Goal: Task Accomplishment & Management: Use online tool/utility

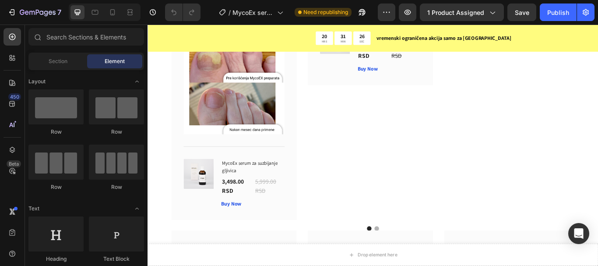
scroll to position [2691, 0]
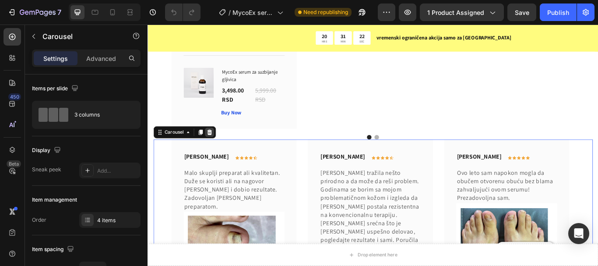
click at [219, 147] on icon at bounding box center [220, 150] width 6 height 6
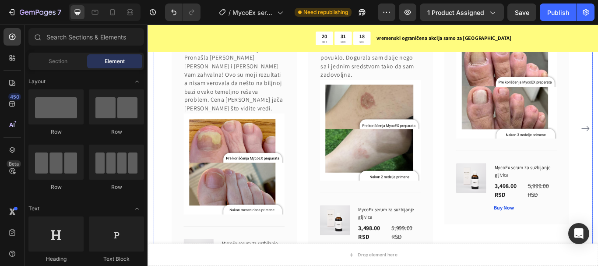
scroll to position [2473, 0]
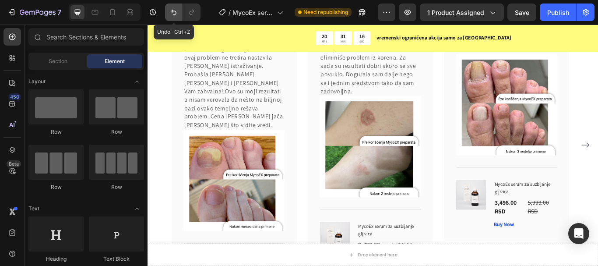
click at [174, 13] on icon "Undo/Redo" at bounding box center [173, 12] width 9 height 9
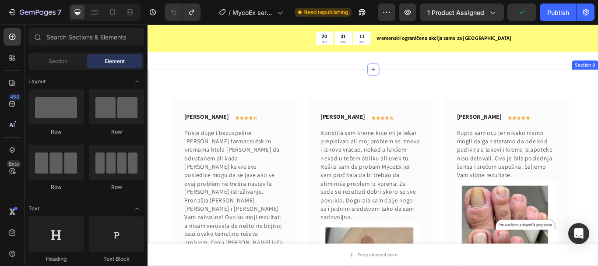
scroll to position [2222, 0]
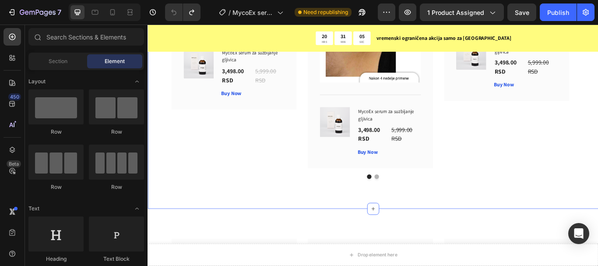
drag, startPoint x: 407, startPoint y: 180, endPoint x: 404, endPoint y: 161, distance: 19.5
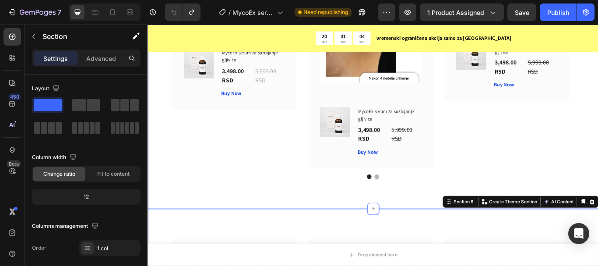
drag, startPoint x: 385, startPoint y: 181, endPoint x: 381, endPoint y: 157, distance: 24.8
click at [410, 232] on div at bounding box center [410, 239] width 14 height 14
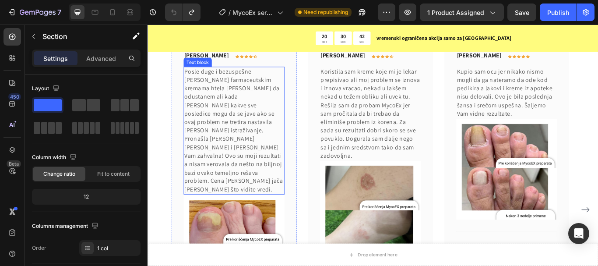
scroll to position [2485, 0]
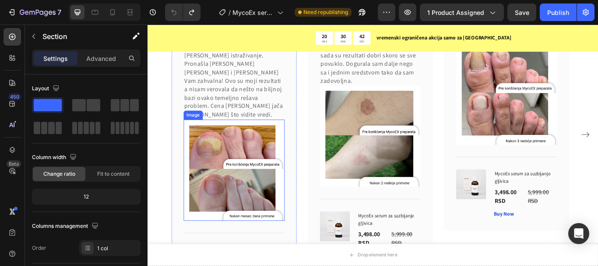
drag, startPoint x: 257, startPoint y: 190, endPoint x: 263, endPoint y: 190, distance: 6.2
click at [257, 190] on img at bounding box center [248, 194] width 118 height 118
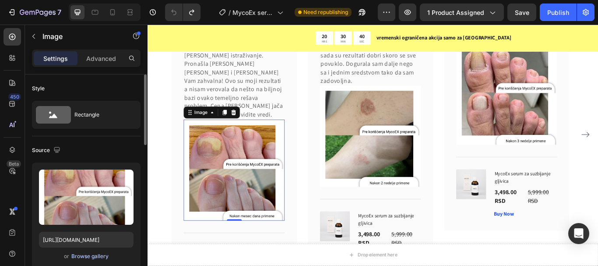
click at [98, 256] on div "Browse gallery" at bounding box center [89, 256] width 37 height 8
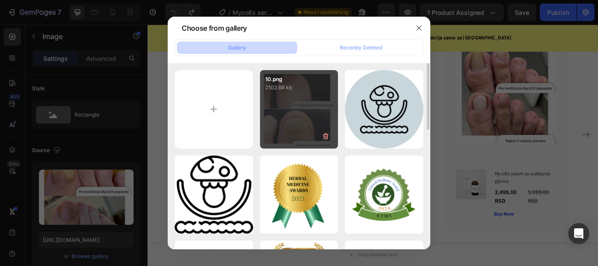
click at [271, 118] on div "10.png 2102.68 kb" at bounding box center [299, 109] width 78 height 78
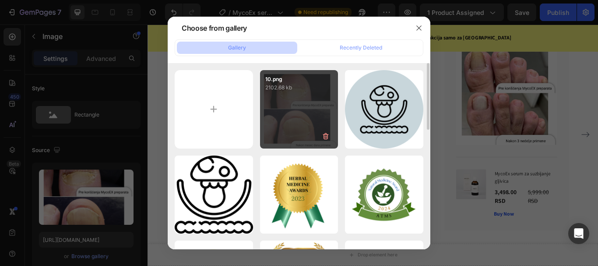
type input "[URL][DOMAIN_NAME]"
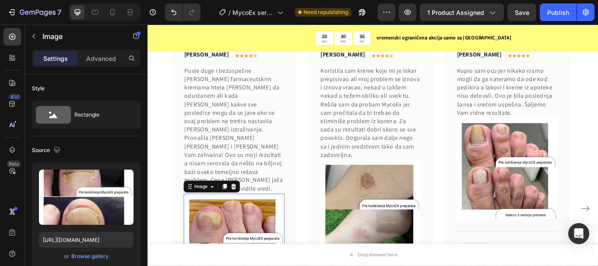
scroll to position [2397, 0]
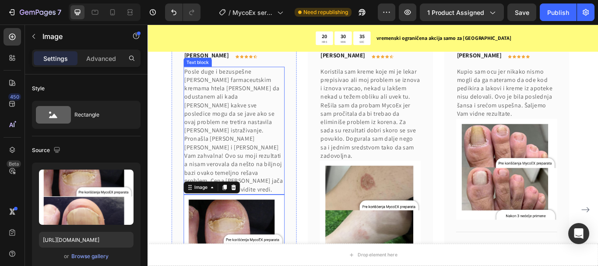
click at [222, 100] on p "Posle duge i bezuspešne [PERSON_NAME] farmaceutskim kremama htela [PERSON_NAME]…" at bounding box center [248, 148] width 116 height 147
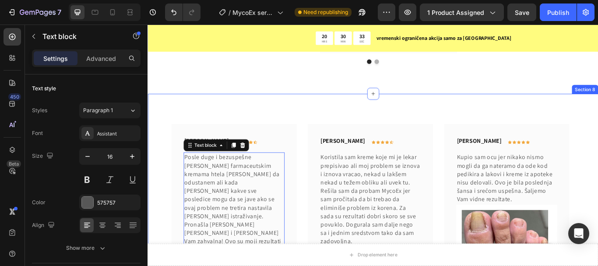
scroll to position [2323, 0]
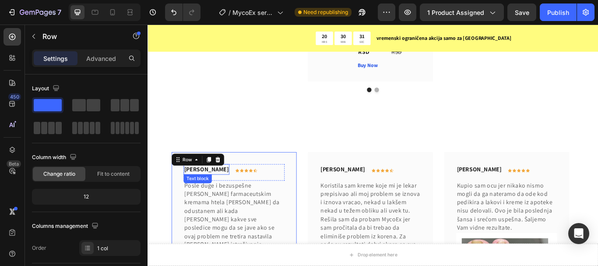
click at [214, 188] on p "[PERSON_NAME]" at bounding box center [216, 193] width 52 height 11
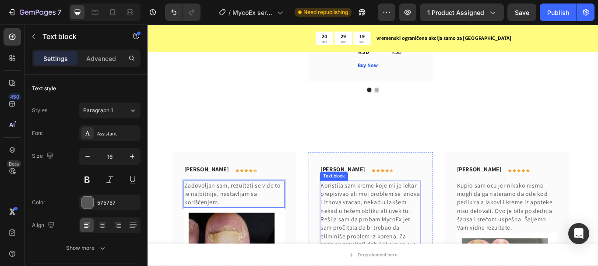
click at [404, 210] on p "Koristila sam kreme koje mi je lekar prepisivao ali moj problem se iznova i izn…" at bounding box center [407, 261] width 116 height 108
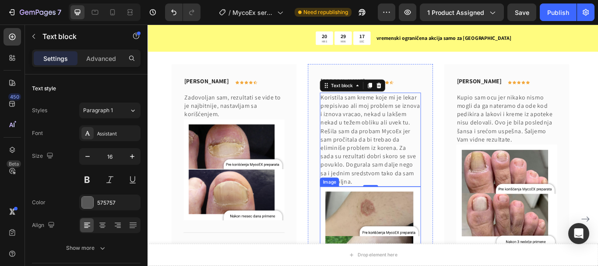
scroll to position [2411, 0]
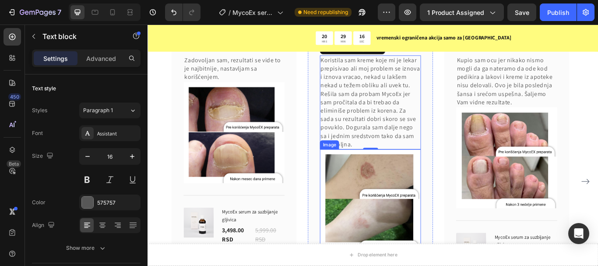
click at [403, 198] on img at bounding box center [407, 229] width 118 height 118
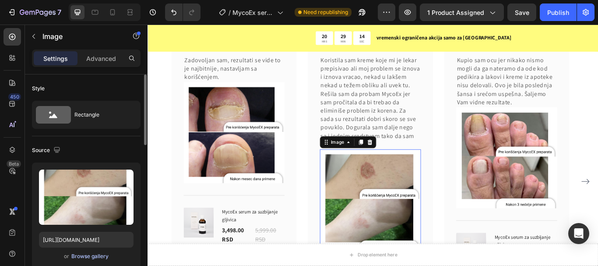
click at [84, 256] on div "Browse gallery" at bounding box center [89, 256] width 37 height 8
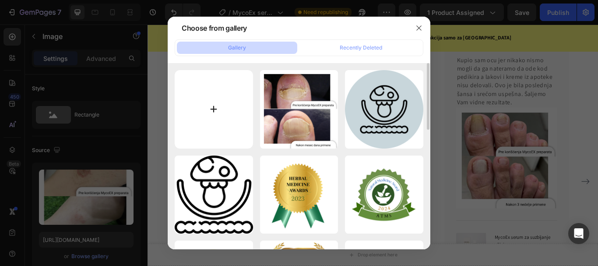
click at [235, 121] on input "file" at bounding box center [214, 109] width 78 height 78
type input "C:\fakepath\11.png"
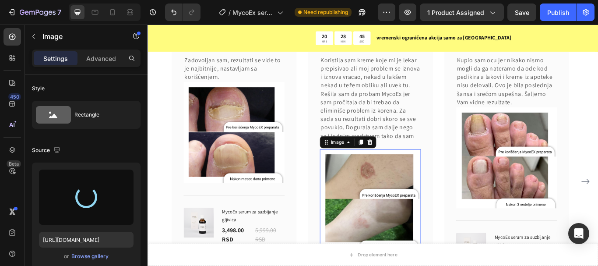
type input "[URL][DOMAIN_NAME]"
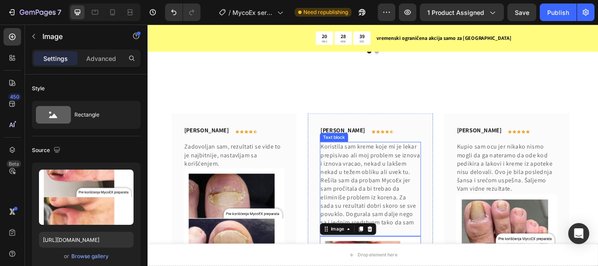
scroll to position [2323, 0]
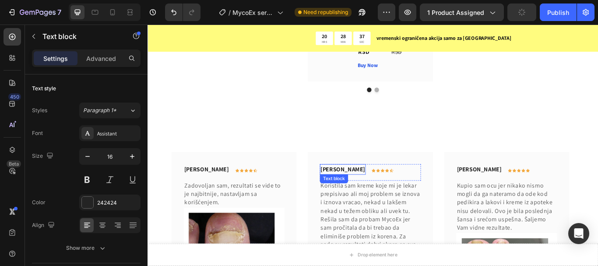
click at [377, 188] on p "[PERSON_NAME]" at bounding box center [375, 193] width 52 height 11
click at [376, 188] on p "[PERSON_NAME]" at bounding box center [375, 193] width 52 height 11
click at [418, 207] on p "Koristila sam kreme koje mi je lekar prepisivao ali moj problem se iznova i izn…" at bounding box center [407, 261] width 116 height 108
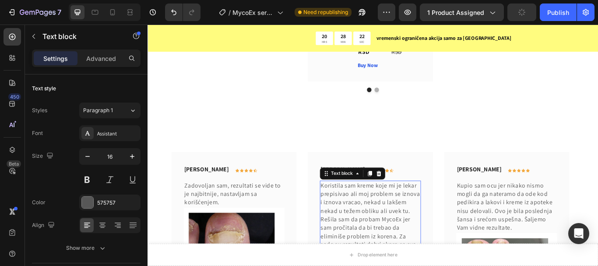
click at [371, 207] on p "Koristila sam kreme koje mi je lekar prepisivao ali moj problem se iznova i izn…" at bounding box center [407, 261] width 116 height 108
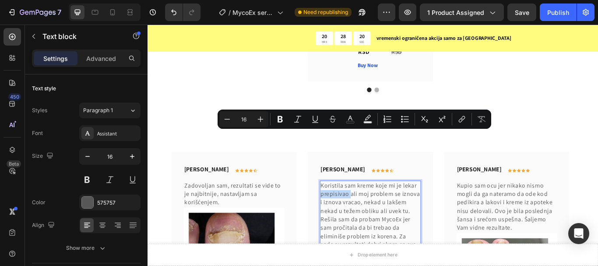
click at [389, 207] on p "Koristila sam kreme koje mi je lekar prepisivao ali moj problem se iznova i izn…" at bounding box center [407, 261] width 116 height 108
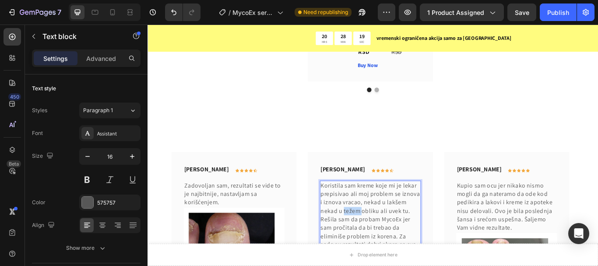
click at [389, 207] on p "Koristila sam kreme koje mi je lekar prepisivao ali moj problem se iznova i izn…" at bounding box center [407, 261] width 116 height 108
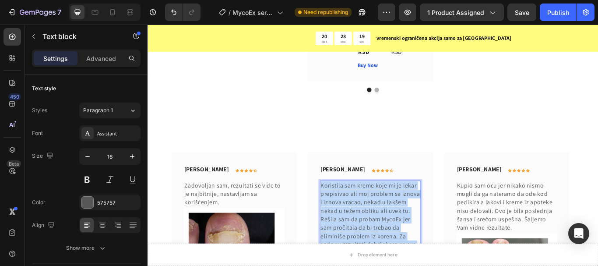
click at [389, 207] on p "Koristila sam kreme koje mi je lekar prepisivao ali moj problem se iznova i izn…" at bounding box center [407, 261] width 116 height 108
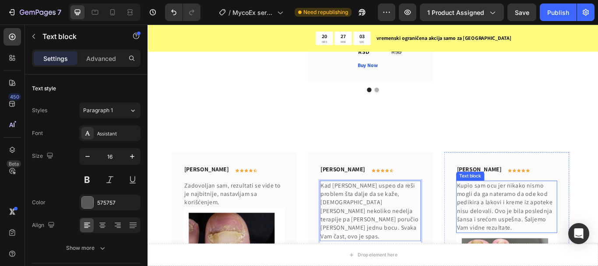
click at [543, 207] on p "Kupio sam ocu jer nikako nismo mogli da ga nateramo da ode kod pedikira a lakov…" at bounding box center [566, 236] width 116 height 59
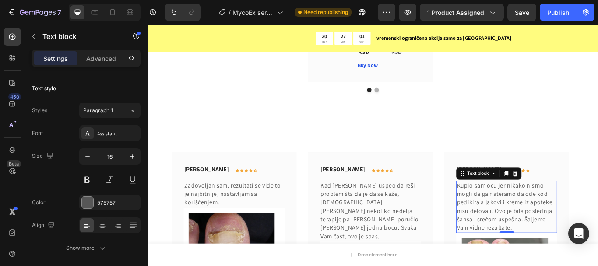
scroll to position [2367, 0]
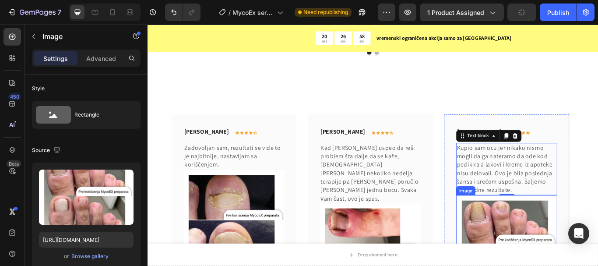
drag, startPoint x: 523, startPoint y: 180, endPoint x: 481, endPoint y: 193, distance: 43.9
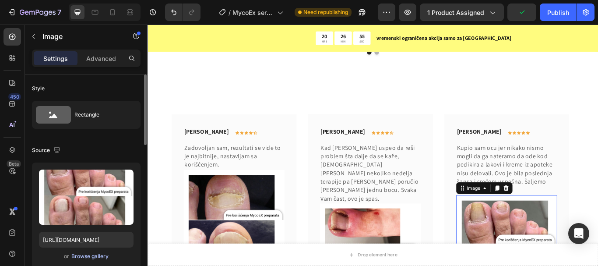
click at [102, 256] on div "Browse gallery" at bounding box center [89, 256] width 37 height 8
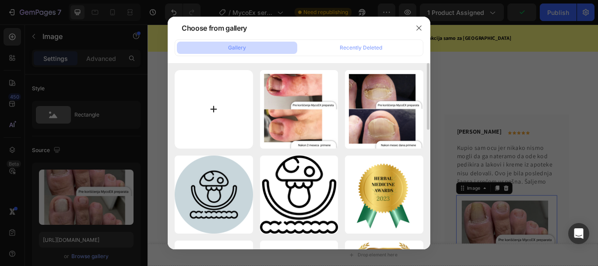
click at [213, 98] on input "file" at bounding box center [214, 109] width 78 height 78
type input "C:\fakepath\12.png"
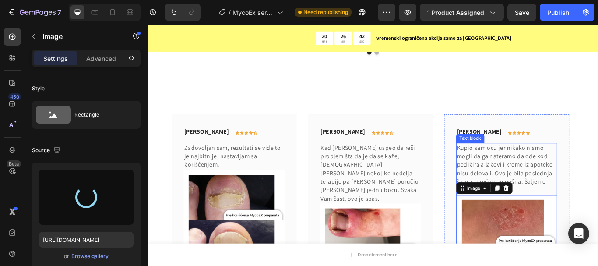
type input "[URL][DOMAIN_NAME]"
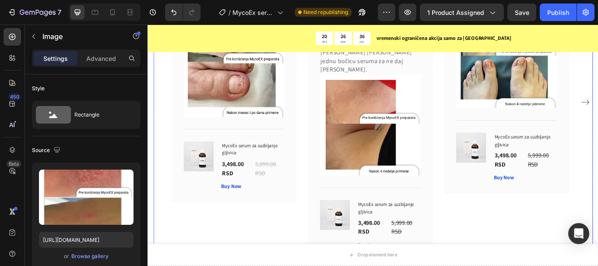
scroll to position [2027, 0]
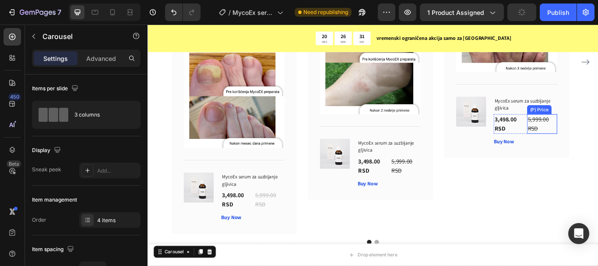
scroll to position [1676, 0]
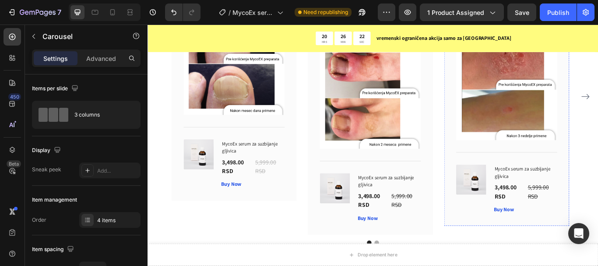
scroll to position [2377, 0]
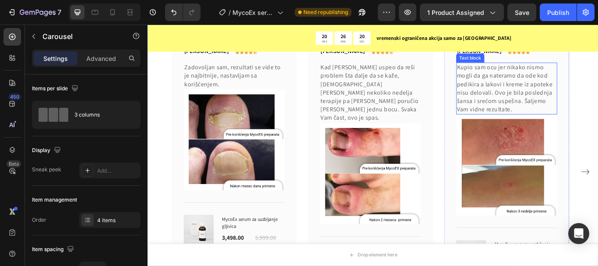
click at [546, 61] on p "[PERSON_NAME]" at bounding box center [534, 55] width 52 height 11
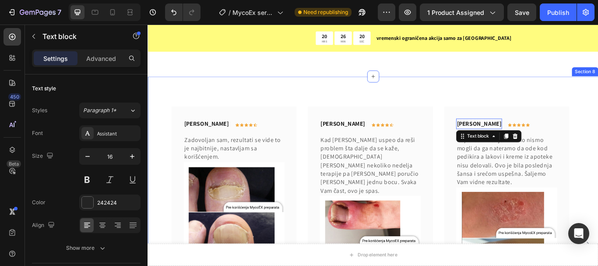
scroll to position [2333, 0]
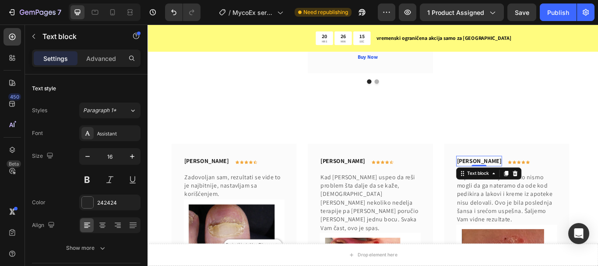
click at [549, 179] on p "[PERSON_NAME]" at bounding box center [534, 184] width 52 height 11
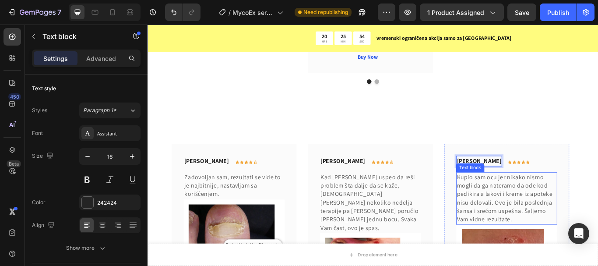
click at [554, 198] on p "Kupio sam ocu jer nikako nismo mogli da ga nateramo da ode kod pedikira a lakov…" at bounding box center [566, 227] width 116 height 59
click at [529, 198] on p "Kupio sam ocu jer nikako nismo mogli da ga nateramo da ode kod pedikira a lakov…" at bounding box center [566, 227] width 116 height 59
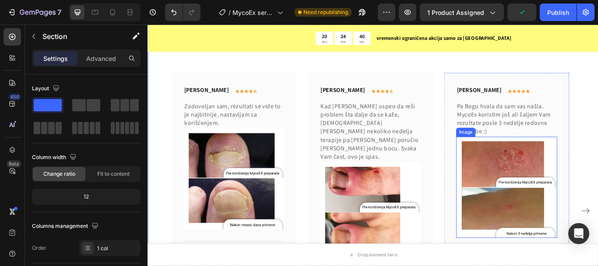
scroll to position [2464, 0]
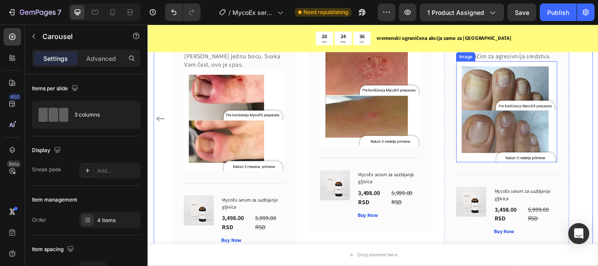
click at [547, 149] on img at bounding box center [566, 126] width 118 height 118
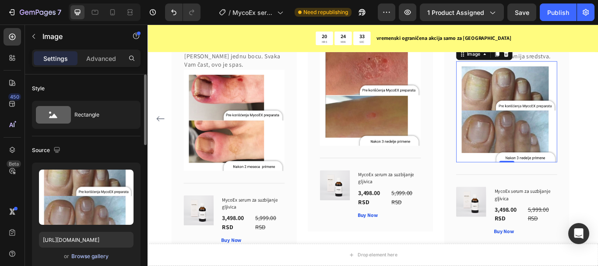
click at [88, 255] on div "Browse gallery" at bounding box center [89, 256] width 37 height 8
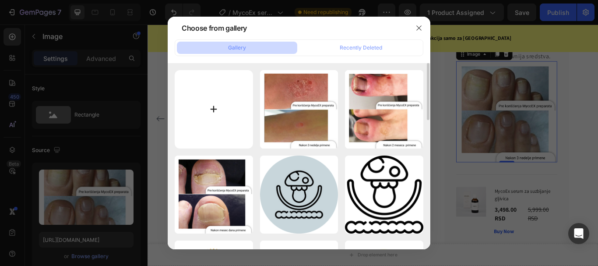
click at [232, 116] on input "file" at bounding box center [214, 109] width 78 height 78
type input "C:\fakepath\13.png"
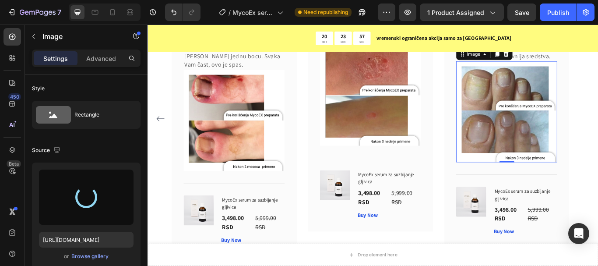
type input "[URL][DOMAIN_NAME]"
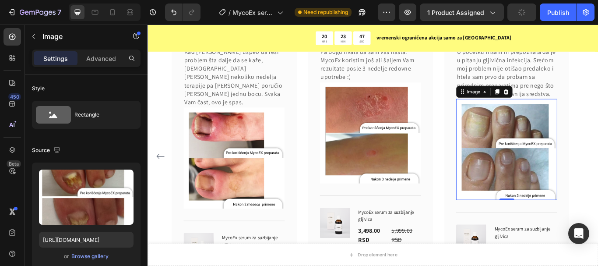
scroll to position [2333, 0]
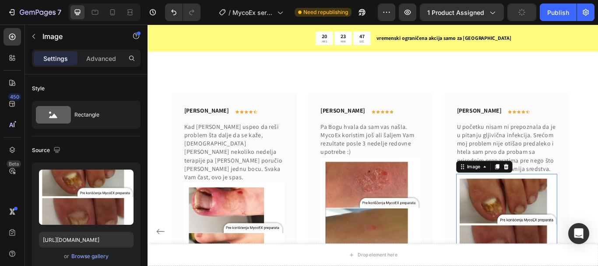
click at [558, 199] on img at bounding box center [566, 258] width 118 height 118
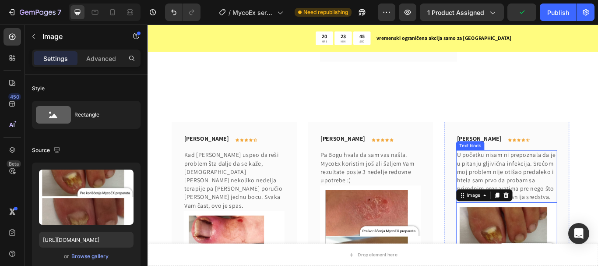
click at [533, 153] on p "[PERSON_NAME]" at bounding box center [534, 158] width 52 height 11
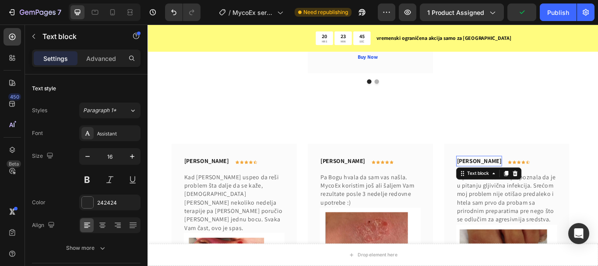
scroll to position [2289, 0]
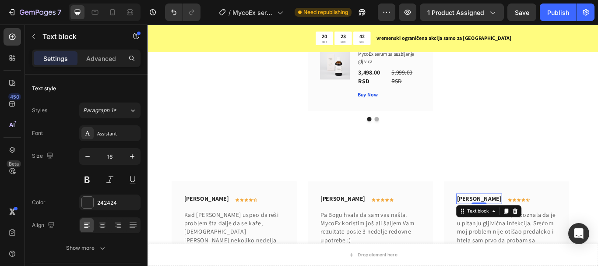
click at [530, 222] on p "[PERSON_NAME]" at bounding box center [534, 227] width 52 height 11
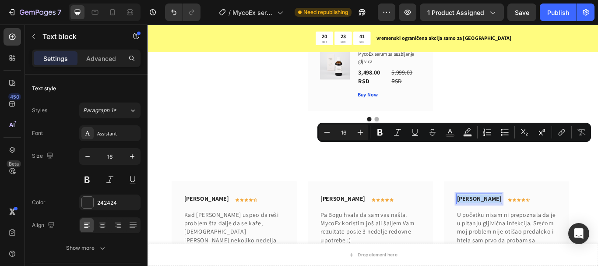
click at [530, 222] on p "[PERSON_NAME]" at bounding box center [534, 227] width 52 height 11
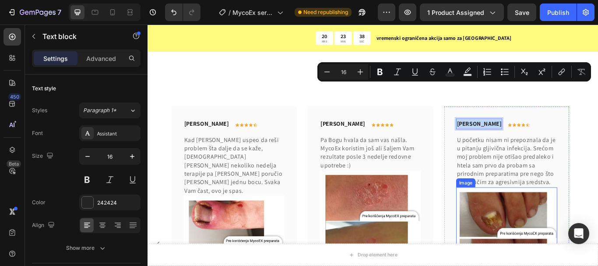
scroll to position [2333, 0]
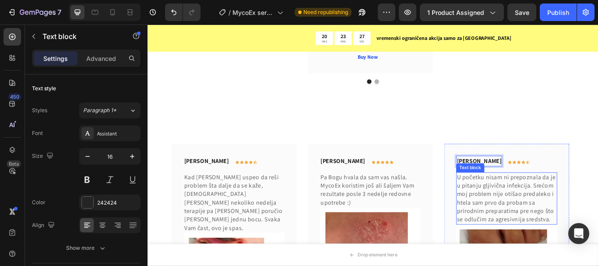
click at [565, 198] on p "U početku nisam ni prepoznala da je u pitanju gljivična infekcija. Srećom moj p…" at bounding box center [566, 227] width 116 height 59
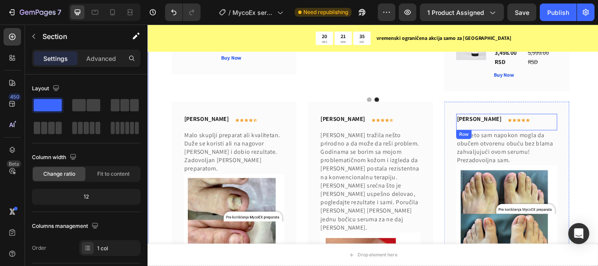
scroll to position [2683, 0]
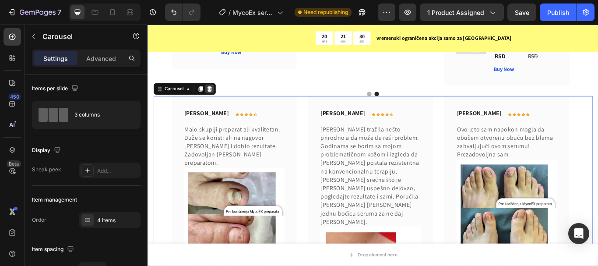
click at [221, 96] on icon at bounding box center [220, 99] width 6 height 6
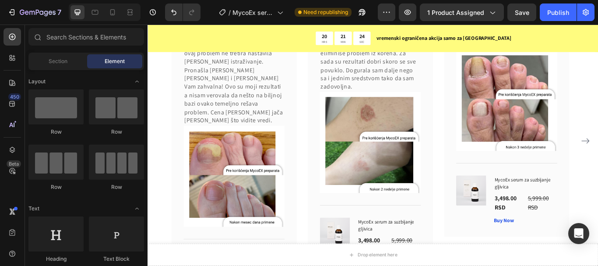
scroll to position [1584, 0]
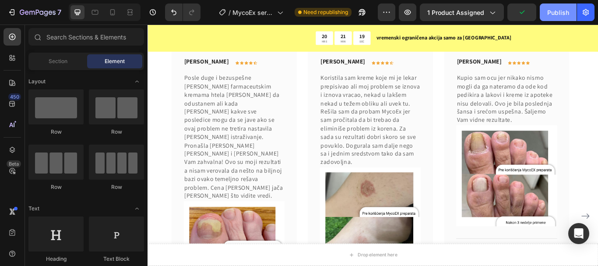
click at [554, 8] on div "Publish" at bounding box center [558, 12] width 22 height 9
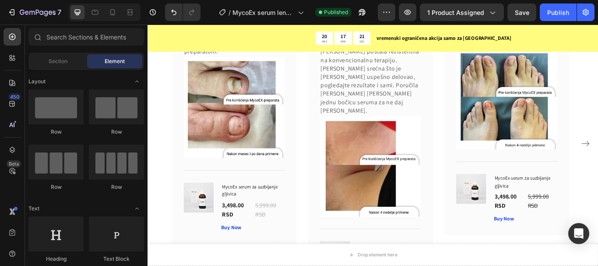
scroll to position [2241, 0]
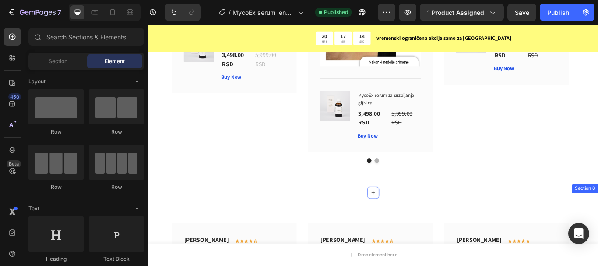
drag, startPoint x: 407, startPoint y: 165, endPoint x: 407, endPoint y: 185, distance: 20.1
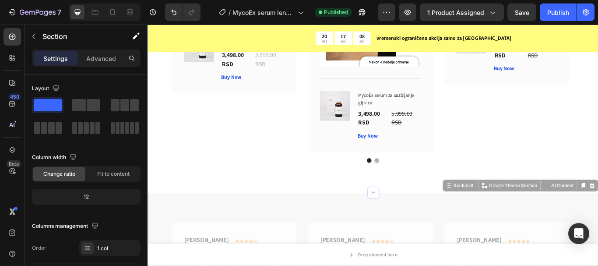
drag, startPoint x: 435, startPoint y: 162, endPoint x: 435, endPoint y: 134, distance: 28.0
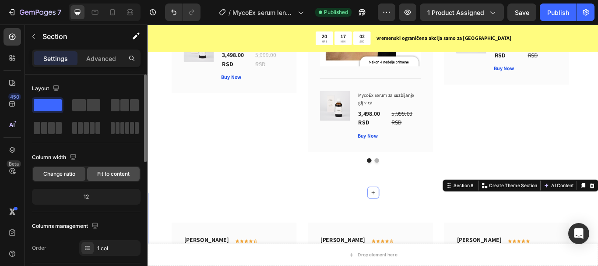
click at [111, 179] on div "Fit to content" at bounding box center [113, 174] width 53 height 14
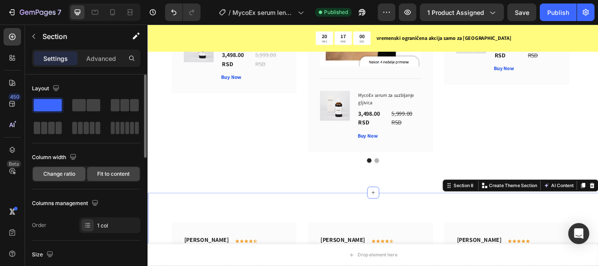
drag, startPoint x: 60, startPoint y: 176, endPoint x: 118, endPoint y: 149, distance: 64.8
click at [60, 176] on span "Change ratio" at bounding box center [59, 174] width 32 height 8
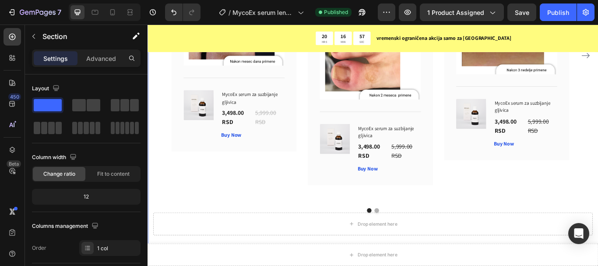
scroll to position [2635, 0]
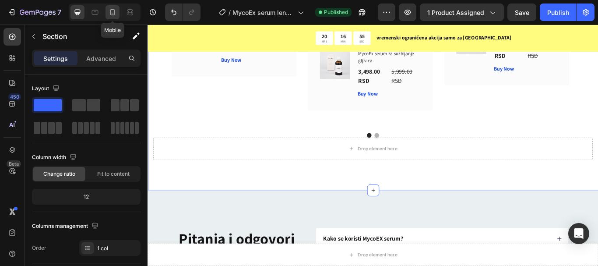
click at [107, 16] on div at bounding box center [112, 12] width 14 height 14
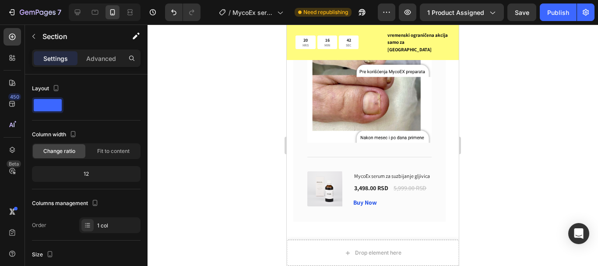
scroll to position [2023, 0]
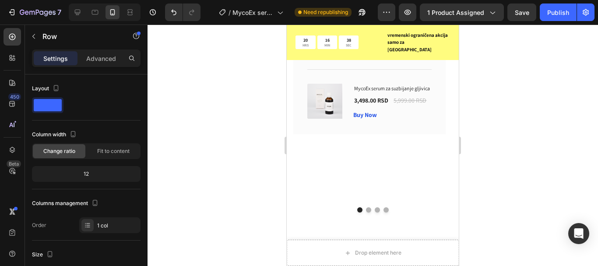
drag, startPoint x: 367, startPoint y: 223, endPoint x: 367, endPoint y: 204, distance: 19.7
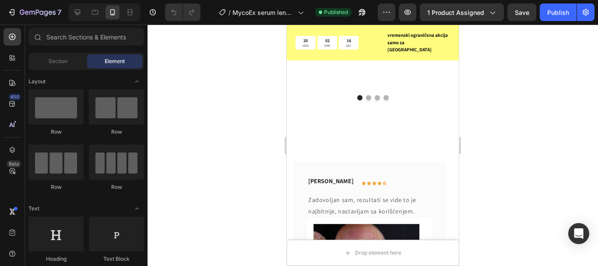
scroll to position [2305, 0]
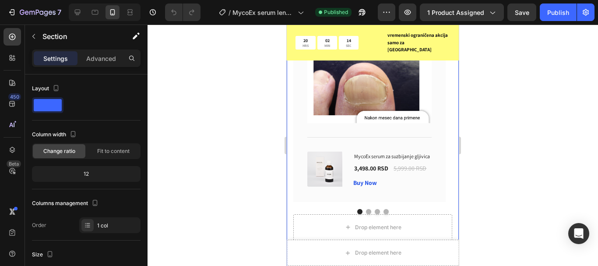
click at [339, 113] on div "[PERSON_NAME] Text block Icon Icon Icon Icon Icon Row Row Zadovoljan sam, rezul…" at bounding box center [373, 91] width 172 height 358
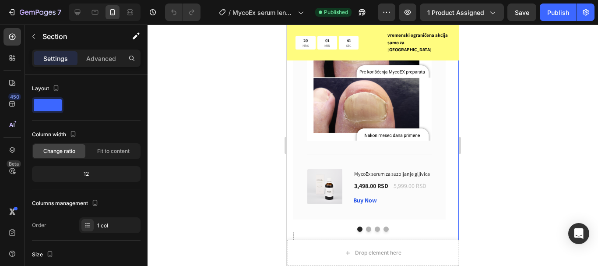
scroll to position [2270, 0]
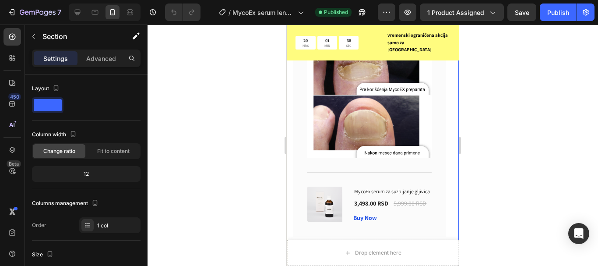
click at [418, 148] on div "[PERSON_NAME] Text block Icon Icon Icon Icon Icon Row Row Zadovoljan sam, rezul…" at bounding box center [373, 126] width 172 height 358
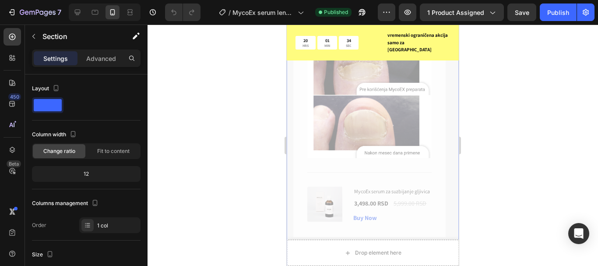
drag, startPoint x: 303, startPoint y: 127, endPoint x: 301, endPoint y: 97, distance: 29.8
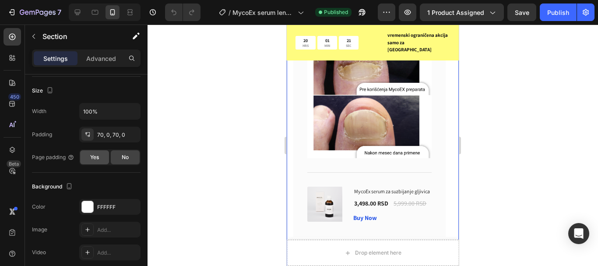
scroll to position [0, 0]
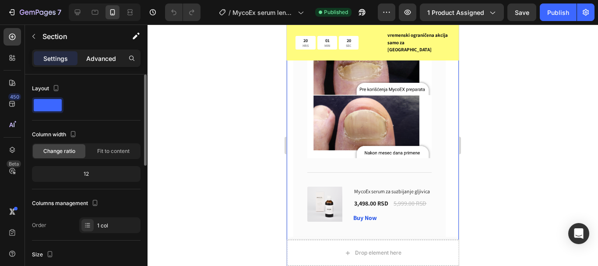
click at [99, 60] on p "Advanced" at bounding box center [101, 58] width 30 height 9
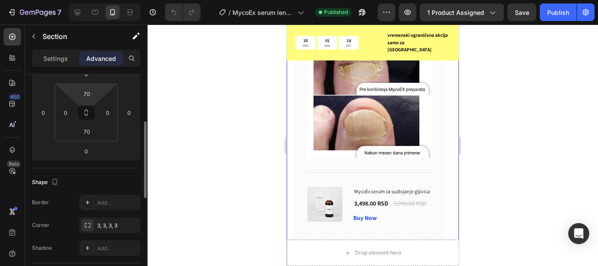
scroll to position [88, 0]
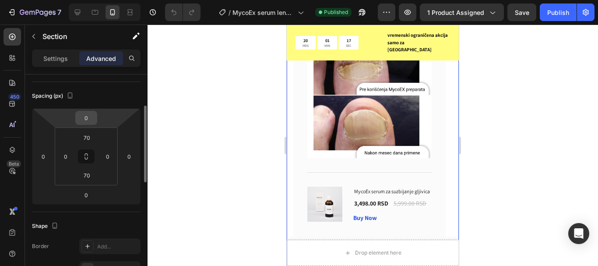
click at [87, 121] on input "0" at bounding box center [86, 117] width 18 height 13
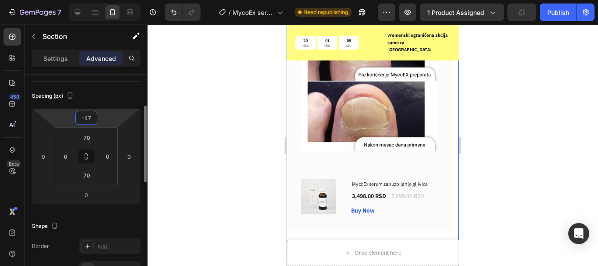
type input "-48"
click at [510, 119] on div at bounding box center [373, 145] width 450 height 241
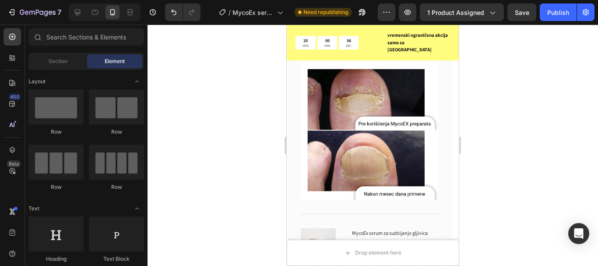
scroll to position [2227, 0]
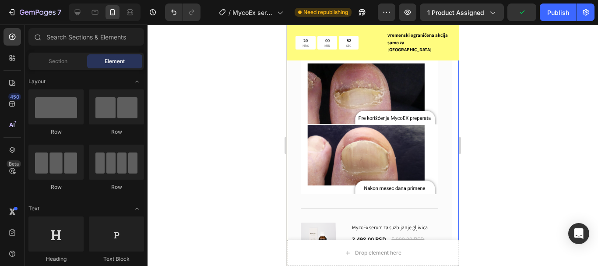
click at [329, 177] on div "Lazar Lukić Text block Icon Icon Icon Icon Icon Row Row Zadovoljan sam, rezulta…" at bounding box center [373, 178] width 172 height 416
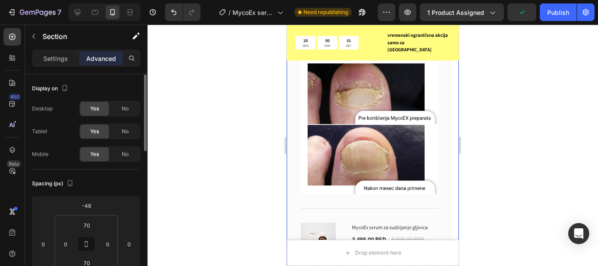
scroll to position [44, 0]
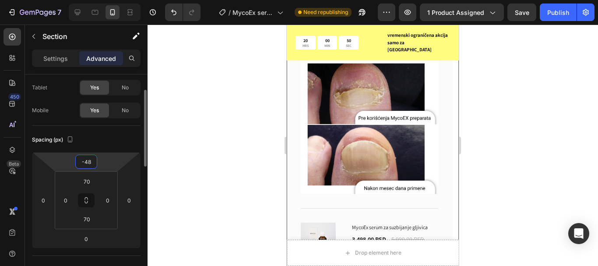
click at [89, 163] on input "-48" at bounding box center [86, 161] width 18 height 13
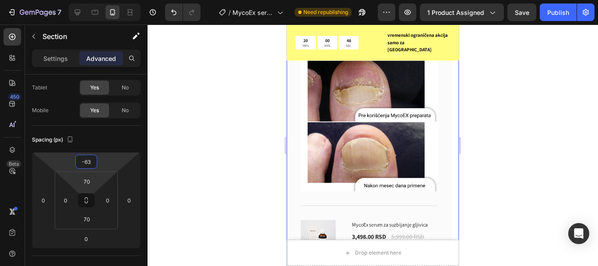
type input "-64"
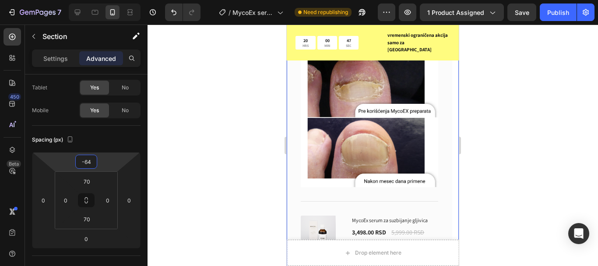
click at [509, 146] on div at bounding box center [373, 145] width 450 height 241
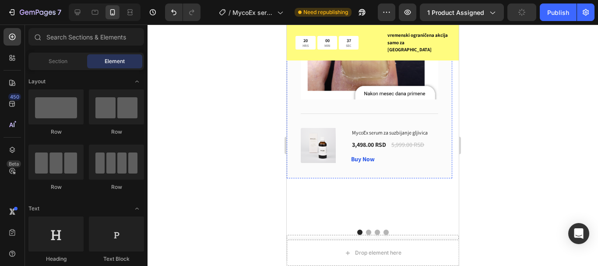
scroll to position [2270, 0]
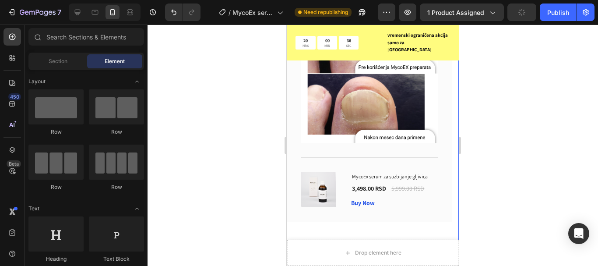
click at [369, 123] on div "Lazar Lukić Text block Icon Icon Icon Icon Icon Row Row Zadovoljan sam, rezulta…" at bounding box center [373, 127] width 172 height 416
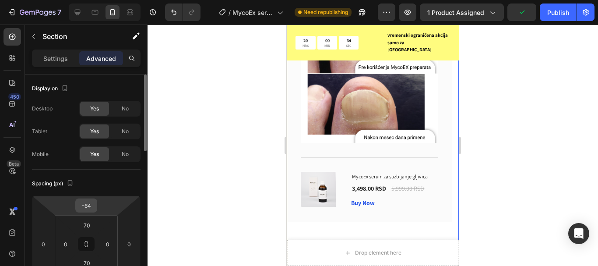
click at [96, 204] on div "-64" at bounding box center [86, 205] width 22 height 14
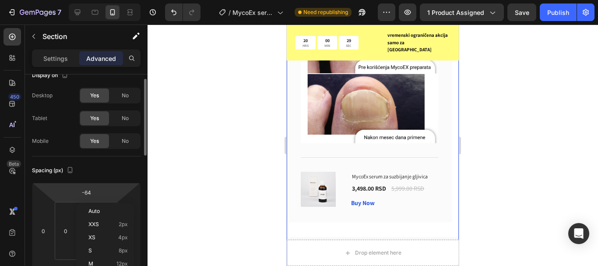
click at [100, 0] on html "7 / MycoEx serum lending Need republishing Preview 1 product assigned Save Publ…" at bounding box center [299, 0] width 598 height 0
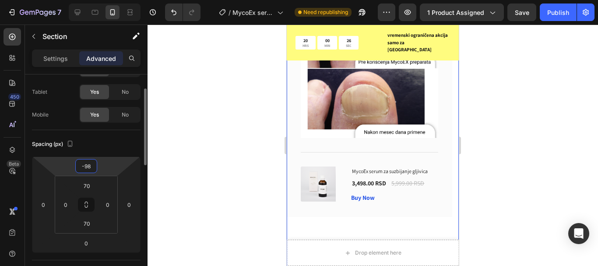
type input "-99"
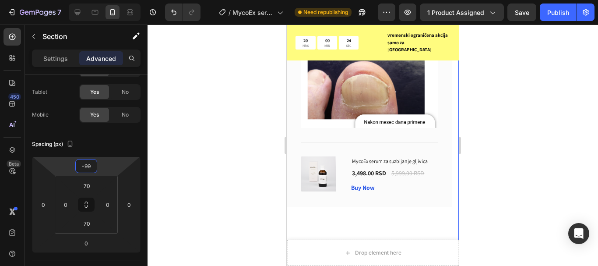
click at [528, 126] on div at bounding box center [373, 145] width 450 height 241
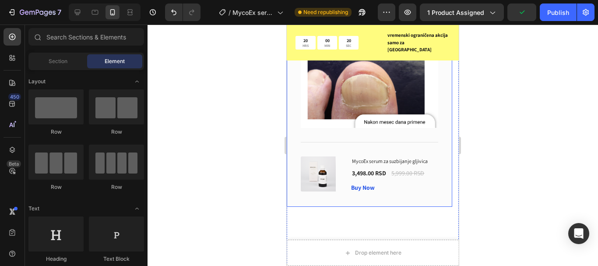
click at [368, 132] on div "Lazar Lukić Text block Icon Icon Icon Icon Icon Row Row Zadovoljan sam, rezulta…" at bounding box center [369, 70] width 165 height 272
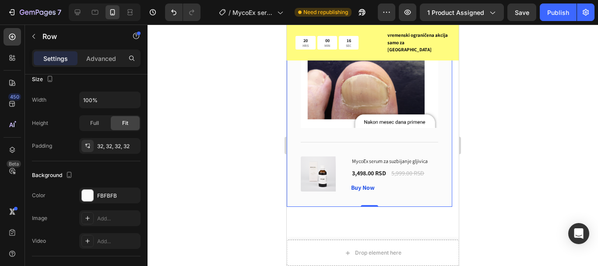
scroll to position [295, 0]
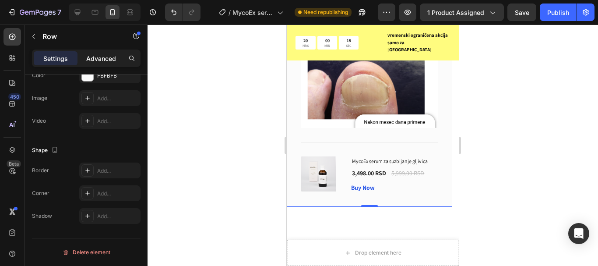
click at [95, 55] on p "Advanced" at bounding box center [101, 58] width 30 height 9
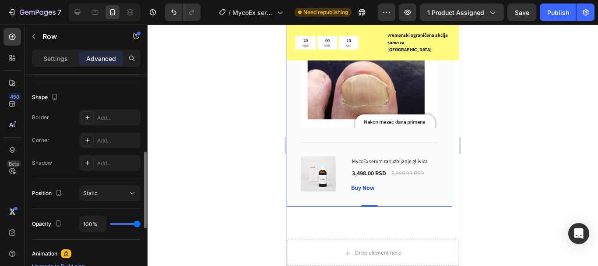
scroll to position [41, 0]
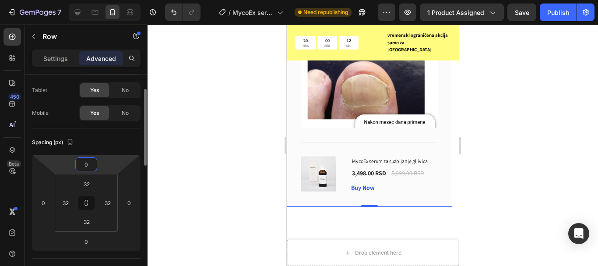
click at [89, 158] on input "0" at bounding box center [86, 164] width 18 height 13
type input "-22"
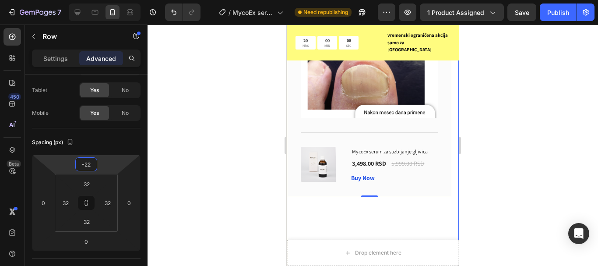
click at [316, 111] on div "Lazar Lukić Text block Icon Icon Icon Icon Icon Row Row Zadovoljan sam, rezulta…" at bounding box center [373, 112] width 172 height 416
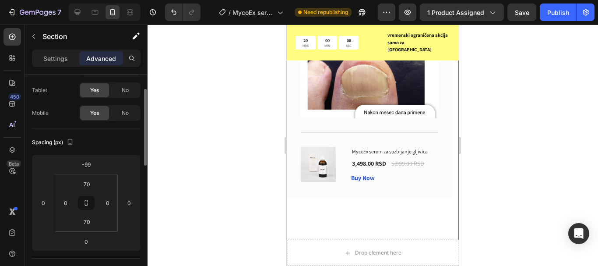
scroll to position [0, 0]
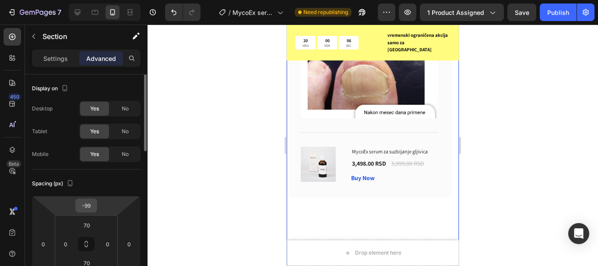
click at [84, 209] on input "-99" at bounding box center [86, 205] width 18 height 13
type input "-68"
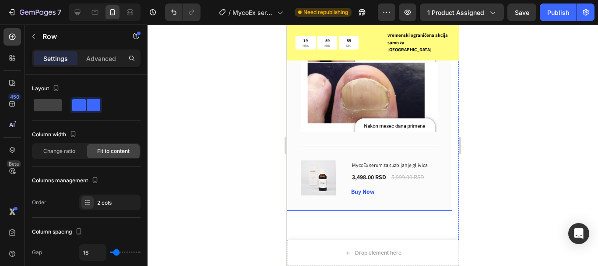
click at [443, 162] on div "Lazar Lukić Text block Icon Icon Icon Icon Icon Row Row 0 Zadovoljan sam, rezul…" at bounding box center [369, 74] width 165 height 272
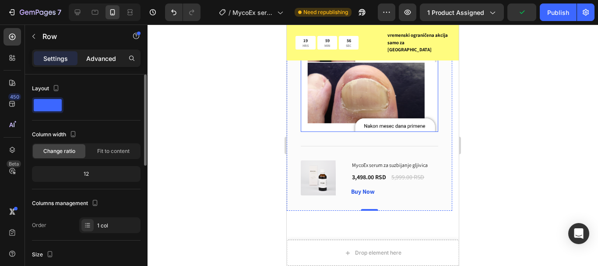
click at [96, 55] on p "Advanced" at bounding box center [101, 58] width 30 height 9
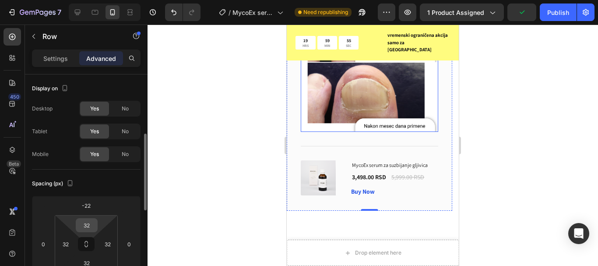
scroll to position [44, 0]
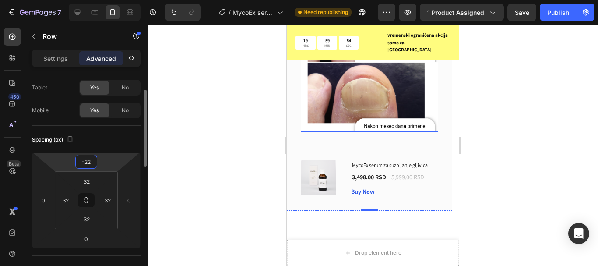
click at [83, 164] on input "-22" at bounding box center [86, 161] width 18 height 13
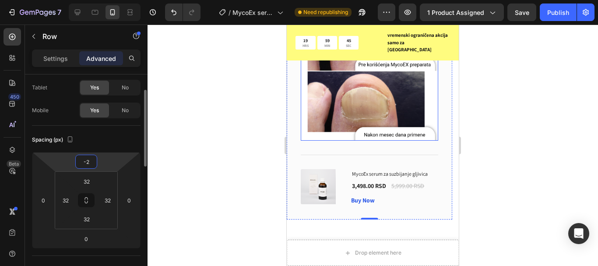
type input "-3"
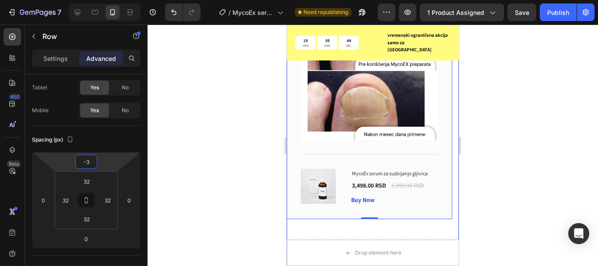
click at [396, 117] on div "Lazar Lukić Text block Icon Icon Icon Icon Icon Row Row Zadovoljan sam, rezulta…" at bounding box center [373, 125] width 172 height 416
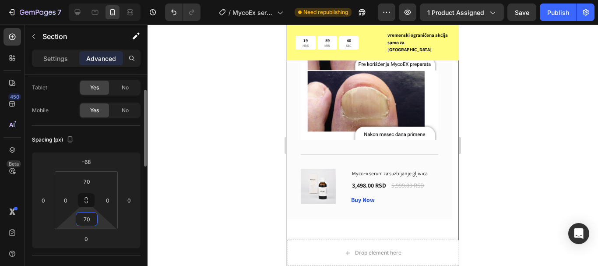
click at [83, 217] on input "70" at bounding box center [87, 218] width 18 height 13
type input "70"
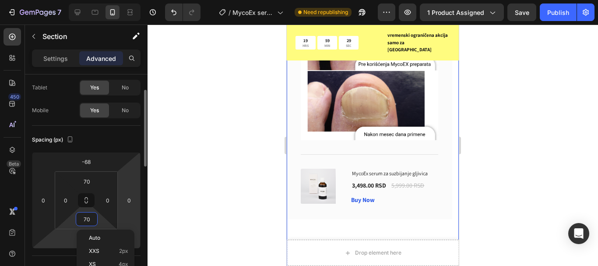
click at [134, 0] on html "7 / MycoEx serum lending Need republishing Preview 1 product assigned Save Publ…" at bounding box center [299, 0] width 598 height 0
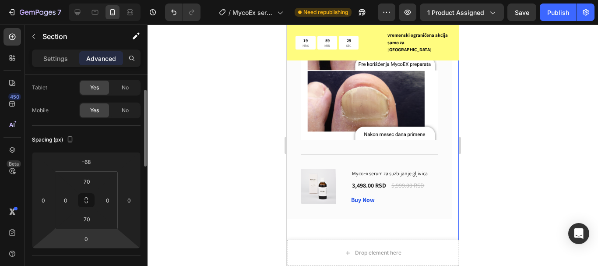
click at [47, 0] on html "7 / MycoEx serum lending Need republishing Preview 1 product assigned Save Publ…" at bounding box center [299, 0] width 598 height 0
type input "-1"
type input "1"
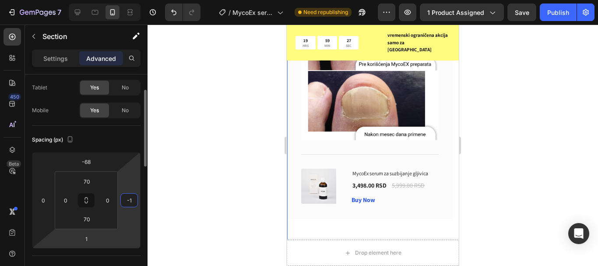
type input "0"
type input "5"
type input "1"
type input "7"
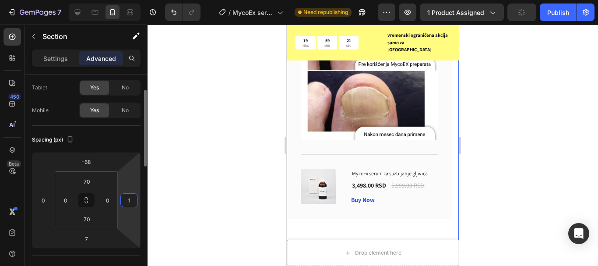
click at [130, 200] on input "1" at bounding box center [129, 199] width 13 height 13
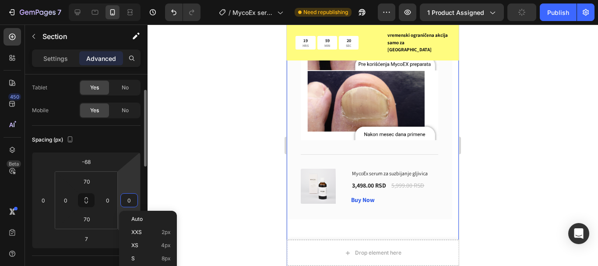
type input "0"
click at [81, 240] on input "7" at bounding box center [86, 238] width 18 height 13
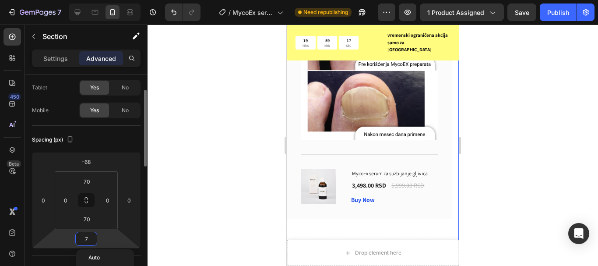
type input "8"
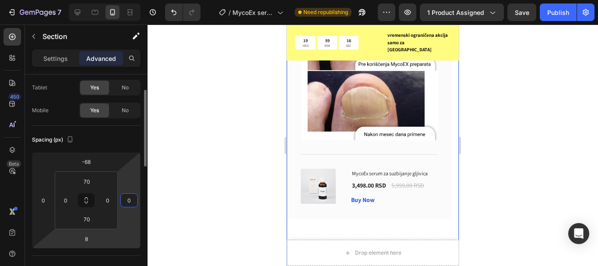
click at [80, 236] on input "8" at bounding box center [86, 238] width 18 height 13
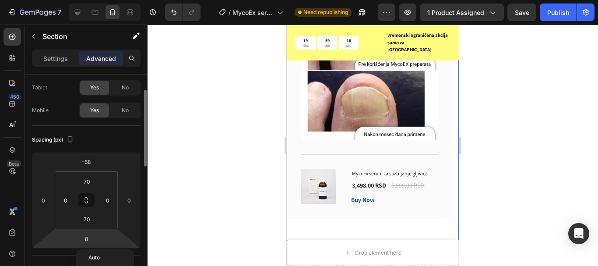
click at [72, 0] on html "7 / MycoEx serum lending Need republishing Preview 1 product assigned Save Publ…" at bounding box center [299, 0] width 598 height 0
click at [66, 0] on html "7 / MycoEx serum lending Need republishing Preview 1 product assigned Save Publ…" at bounding box center [299, 0] width 598 height 0
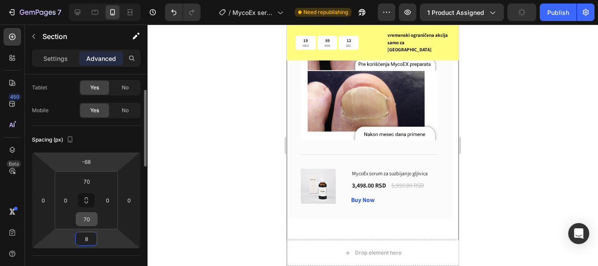
click at [91, 0] on html "7 / MycoEx serum lending Need republishing Preview 1 product assigned Publish 4…" at bounding box center [299, 0] width 598 height 0
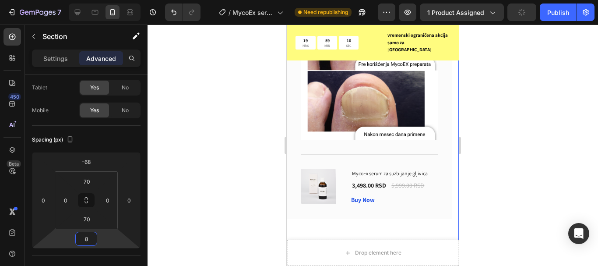
drag, startPoint x: 84, startPoint y: 235, endPoint x: 218, endPoint y: 177, distance: 146.4
click at [84, 235] on input "8" at bounding box center [86, 238] width 18 height 13
click at [228, 169] on div at bounding box center [373, 145] width 450 height 241
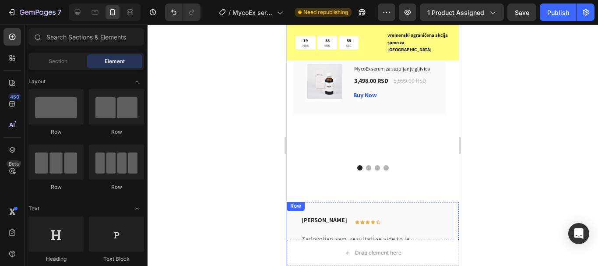
scroll to position [2239, 0]
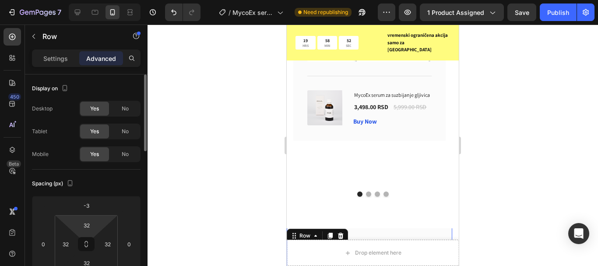
scroll to position [44, 0]
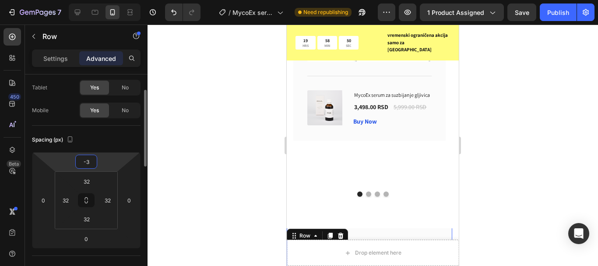
click at [84, 165] on input "-3" at bounding box center [86, 161] width 18 height 13
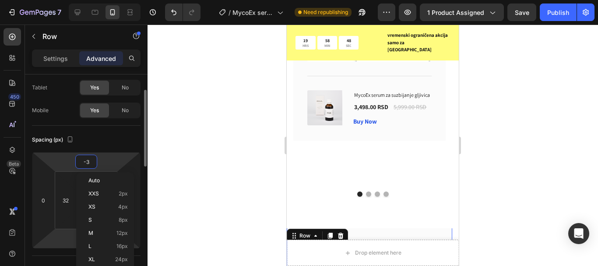
drag, startPoint x: 75, startPoint y: 237, endPoint x: 67, endPoint y: 238, distance: 7.5
click at [74, 0] on html "7 / MycoEx serum lending Need republishing Preview 1 product assigned Save Publ…" at bounding box center [299, 0] width 598 height 0
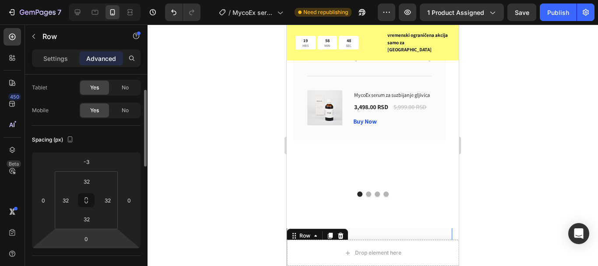
click at [67, 0] on html "7 / MycoEx serum lending Need republishing Preview 1 product assigned Save Publ…" at bounding box center [299, 0] width 598 height 0
type input "1"
click at [91, 0] on html "7 / MycoEx serum lending Need republishing Preview 1 product assigned Save Publ…" at bounding box center [299, 0] width 598 height 0
click at [84, 163] on input "-3" at bounding box center [86, 161] width 18 height 13
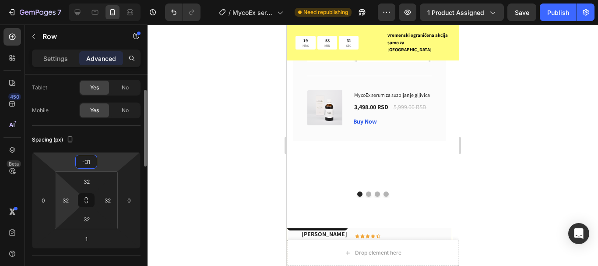
type input "-32"
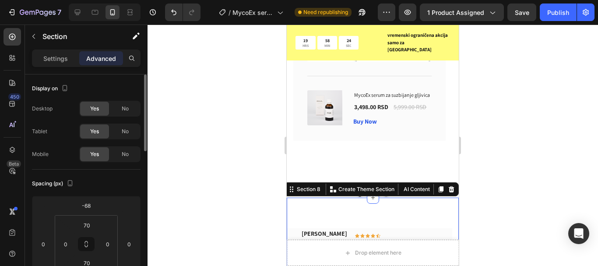
scroll to position [88, 0]
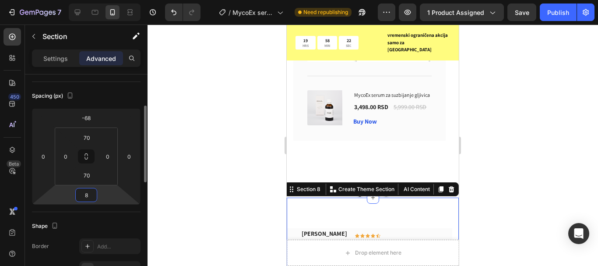
click at [93, 199] on input "8" at bounding box center [86, 194] width 18 height 13
type input "0"
click at [86, 123] on input "-68" at bounding box center [86, 117] width 18 height 13
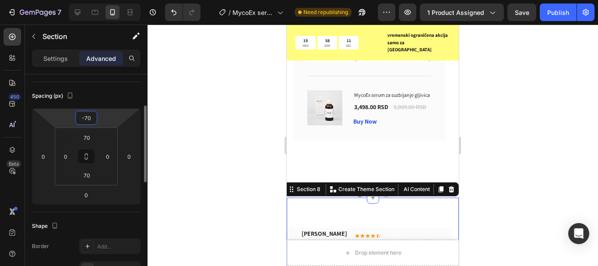
type input "-71"
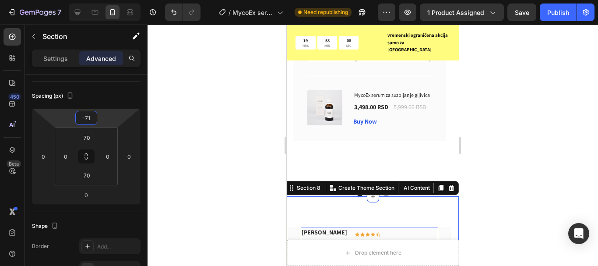
drag, startPoint x: 402, startPoint y: 170, endPoint x: 427, endPoint y: 180, distance: 26.9
click at [402, 227] on div "Lazar Lukić Text block Icon Icon Icon Icon Icon Row Row" at bounding box center [369, 236] width 137 height 18
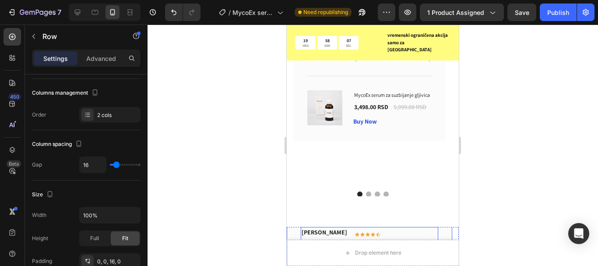
scroll to position [0, 0]
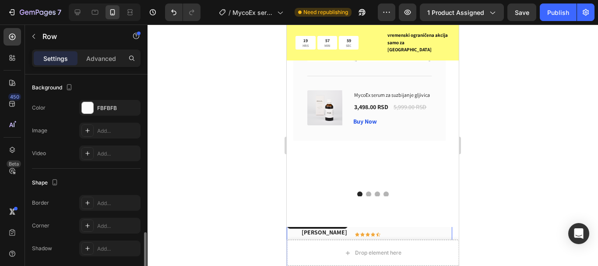
scroll to position [295, 0]
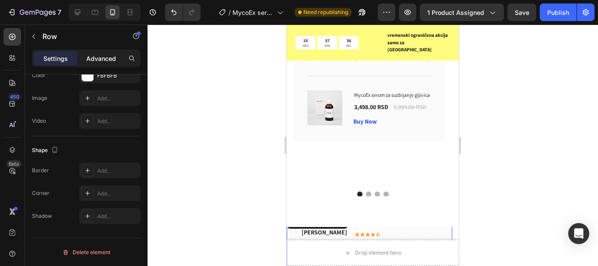
click at [98, 57] on p "Advanced" at bounding box center [101, 58] width 30 height 9
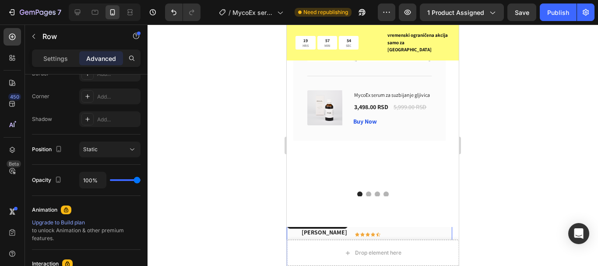
scroll to position [85, 0]
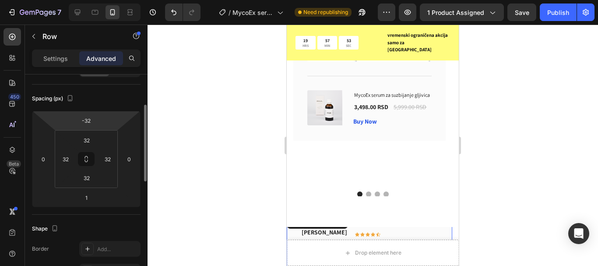
click at [83, 0] on html "7 / MycoEx serum lending Need republishing Preview 1 product assigned Save Publ…" at bounding box center [299, 0] width 598 height 0
type input "-7"
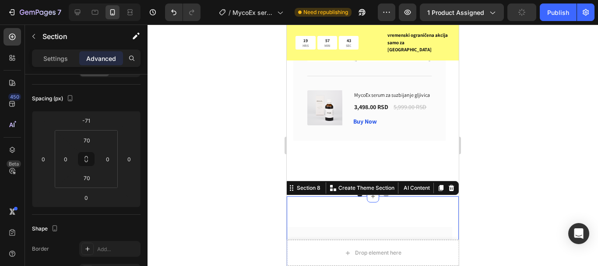
scroll to position [0, 0]
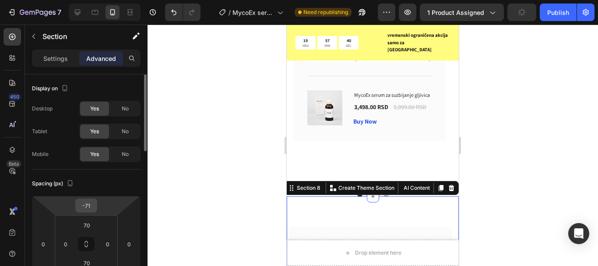
click at [90, 202] on input "-71" at bounding box center [86, 205] width 18 height 13
type input "-66"
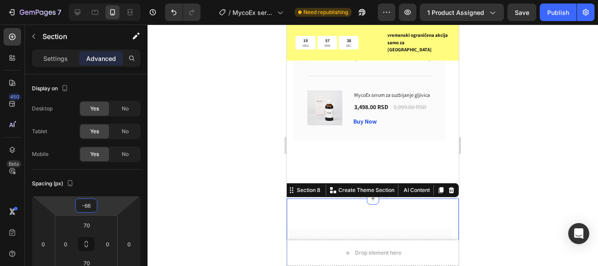
click at [513, 141] on div at bounding box center [373, 145] width 450 height 241
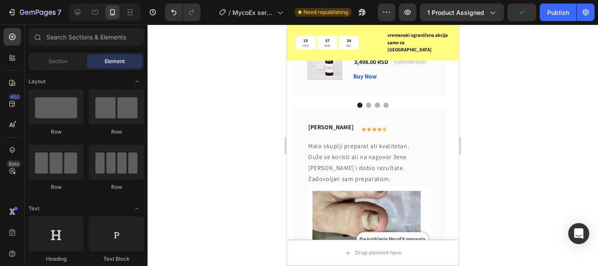
scroll to position [2311, 0]
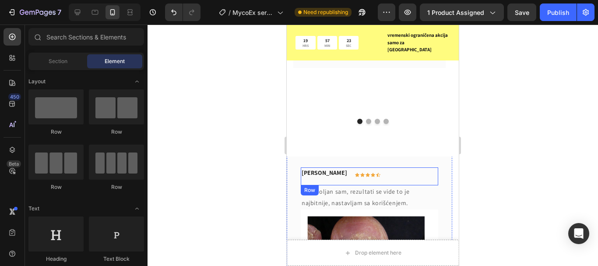
click at [414, 167] on div "Lazar Lukić Text block Icon Icon Icon Icon Icon Row Row" at bounding box center [369, 176] width 137 height 18
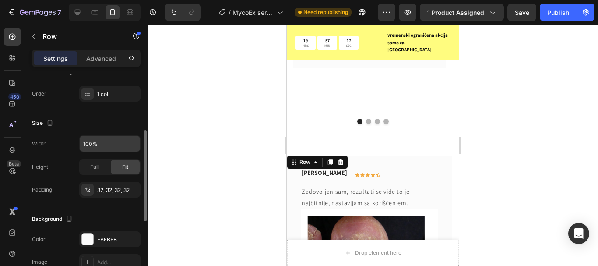
scroll to position [263, 0]
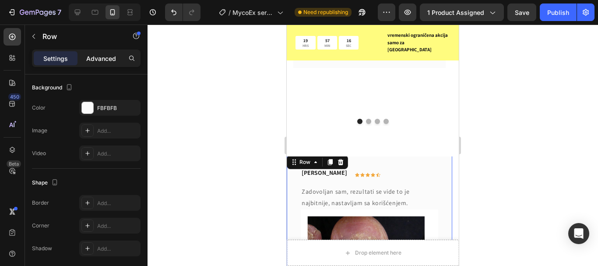
click at [105, 57] on p "Advanced" at bounding box center [101, 58] width 30 height 9
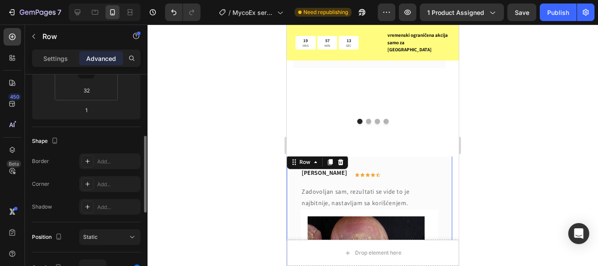
scroll to position [85, 0]
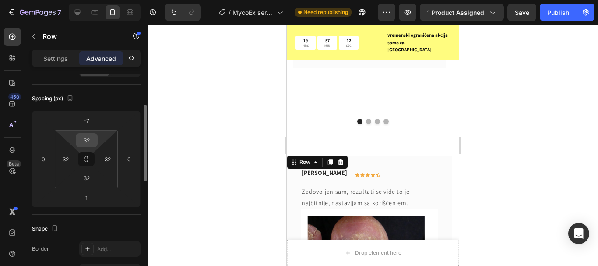
click at [83, 141] on input "32" at bounding box center [87, 139] width 18 height 13
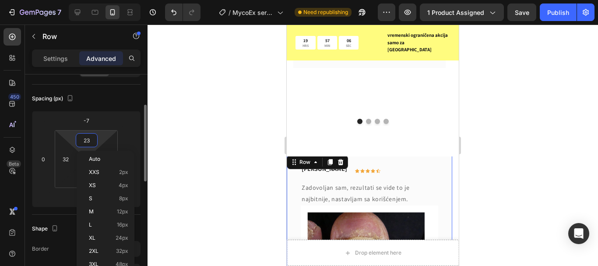
type input "22"
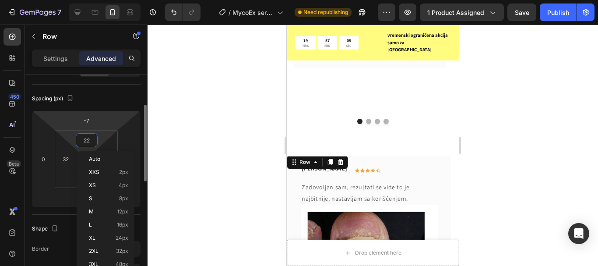
click at [98, 0] on html "7 / MycoEx serum lending Need republishing Preview 1 product assigned Save Publ…" at bounding box center [299, 0] width 598 height 0
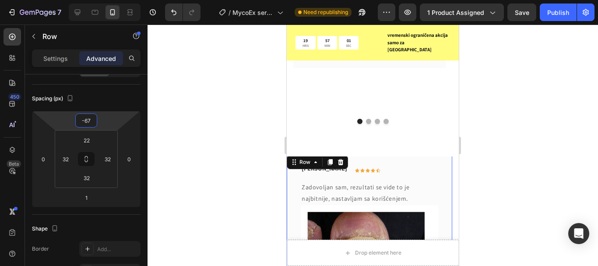
type input "-68"
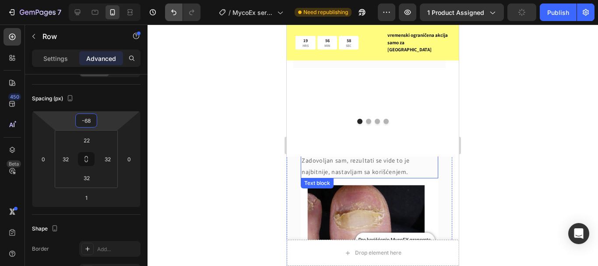
click at [183, 69] on div at bounding box center [373, 145] width 450 height 241
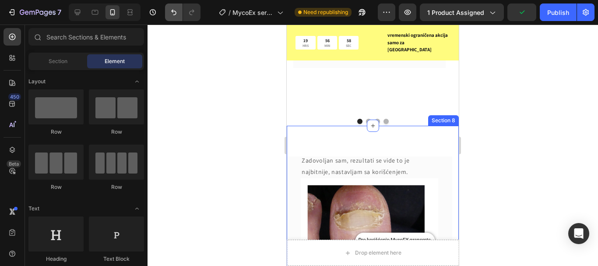
click at [173, 17] on button "Undo/Redo" at bounding box center [174, 13] width 18 height 18
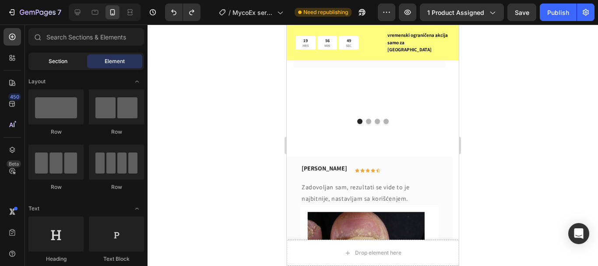
click at [71, 62] on div "Section" at bounding box center [57, 61] width 55 height 14
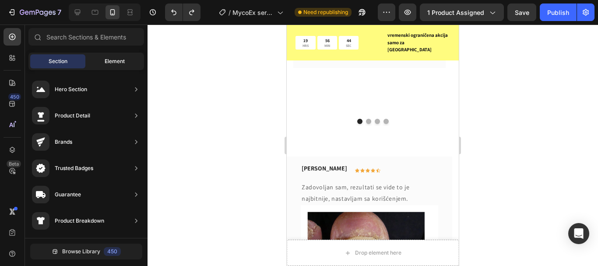
click at [93, 59] on div "Element" at bounding box center [114, 61] width 55 height 14
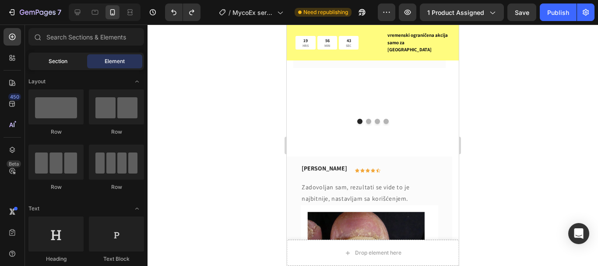
click at [67, 59] on span "Section" at bounding box center [58, 61] width 19 height 8
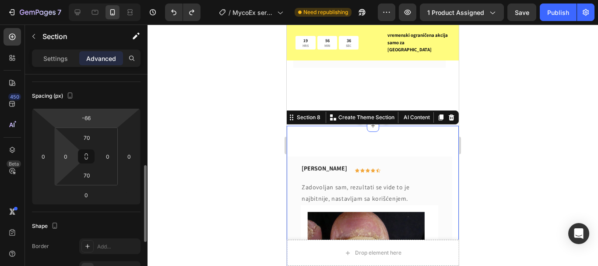
scroll to position [131, 0]
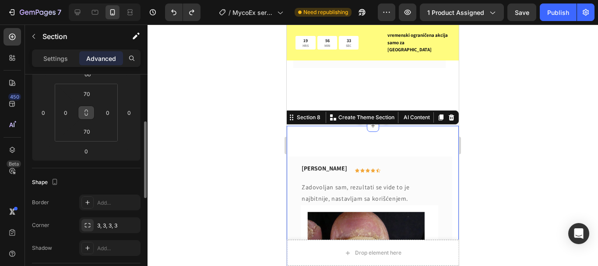
click at [86, 109] on icon at bounding box center [86, 112] width 7 height 7
click at [86, 97] on input "70" at bounding box center [87, 93] width 18 height 13
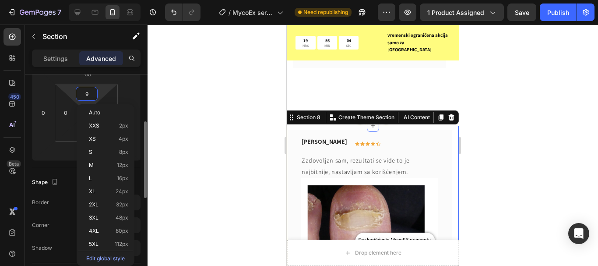
type input "8"
click at [531, 95] on div at bounding box center [373, 145] width 450 height 241
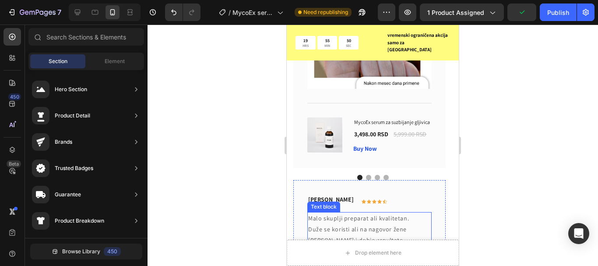
scroll to position [1961, 0]
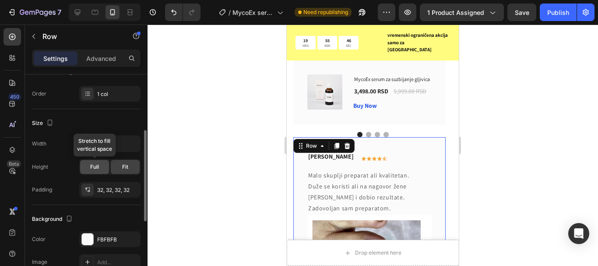
scroll to position [219, 0]
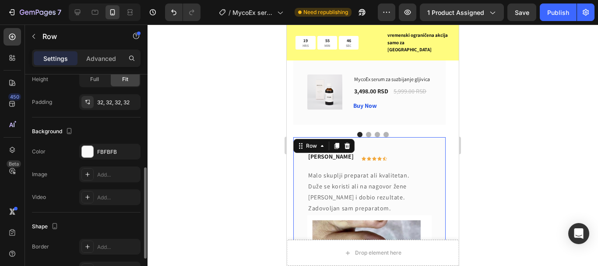
drag, startPoint x: 88, startPoint y: 58, endPoint x: 90, endPoint y: 123, distance: 64.4
click at [88, 58] on p "Advanced" at bounding box center [101, 58] width 30 height 9
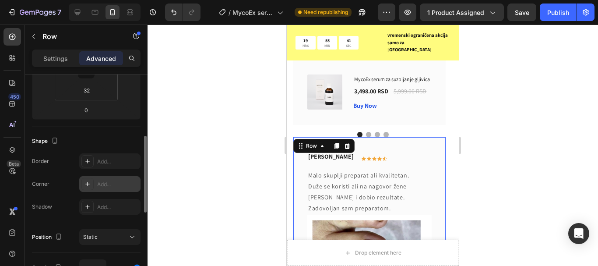
scroll to position [85, 0]
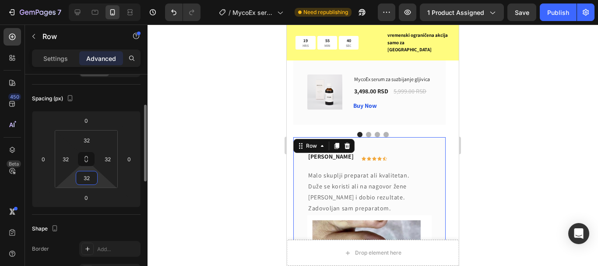
click at [82, 176] on input "32" at bounding box center [87, 177] width 18 height 13
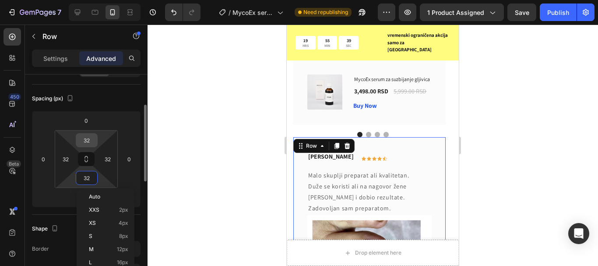
click at [88, 134] on input "32" at bounding box center [87, 139] width 18 height 13
type input "2"
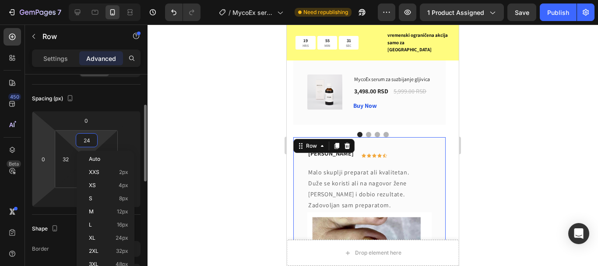
type input "23"
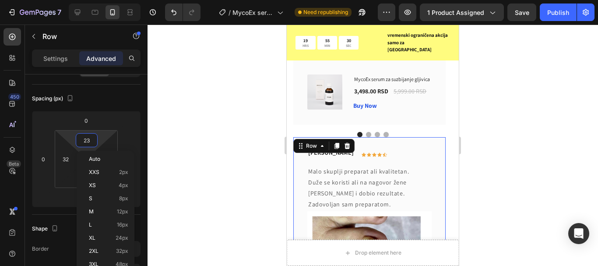
click at [204, 109] on div at bounding box center [373, 145] width 450 height 241
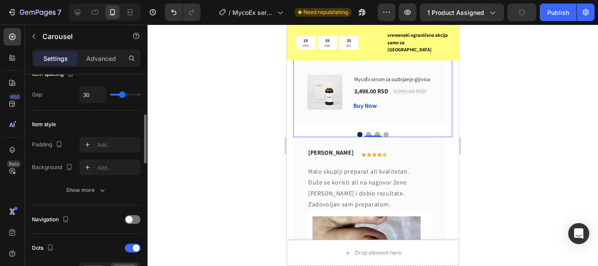
scroll to position [131, 0]
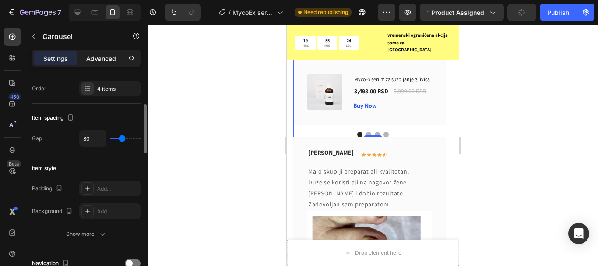
click at [99, 60] on p "Advanced" at bounding box center [101, 58] width 30 height 9
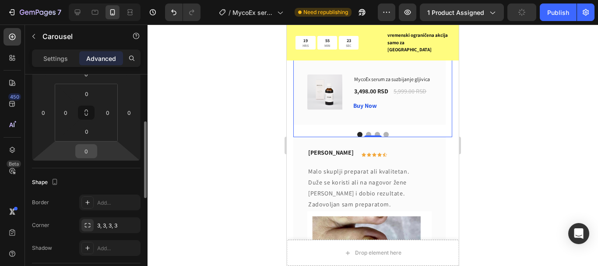
scroll to position [175, 0]
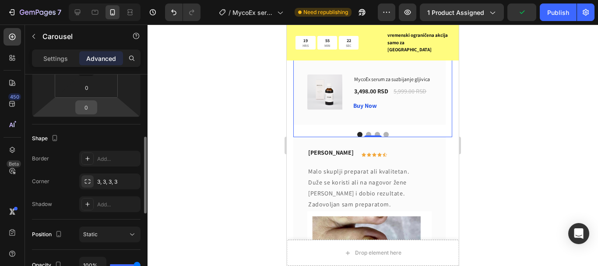
click at [81, 112] on input "0" at bounding box center [86, 107] width 18 height 13
click at [516, 106] on div at bounding box center [373, 145] width 450 height 241
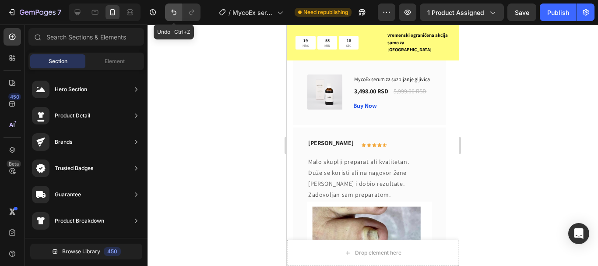
click at [170, 13] on icon "Undo/Redo" at bounding box center [173, 12] width 9 height 9
click at [169, 16] on button "Undo/Redo" at bounding box center [174, 13] width 18 height 18
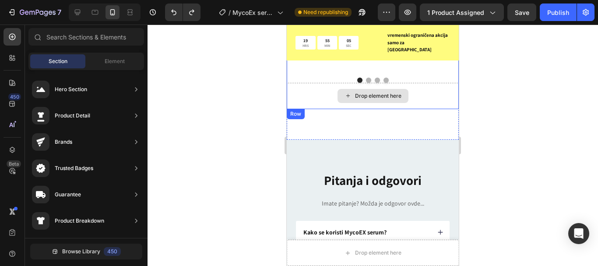
scroll to position [2618, 0]
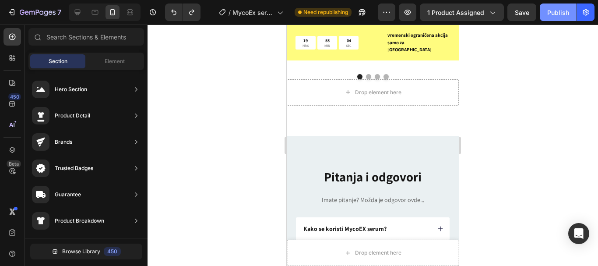
click at [548, 11] on div "Publish" at bounding box center [558, 12] width 22 height 9
